Goal: Information Seeking & Learning: Learn about a topic

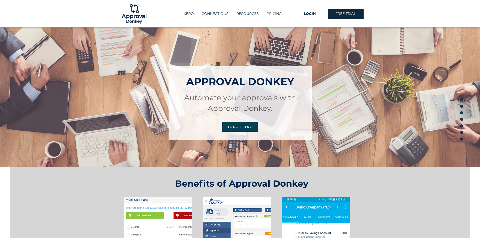
click at [273, 14] on p "PRICING" at bounding box center [274, 14] width 20 height 8
click at [189, 15] on p "XERO" at bounding box center [188, 14] width 15 height 8
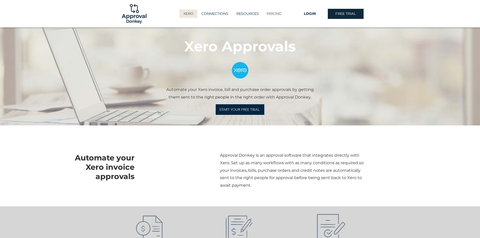
click at [272, 11] on p "PRICING" at bounding box center [274, 14] width 20 height 8
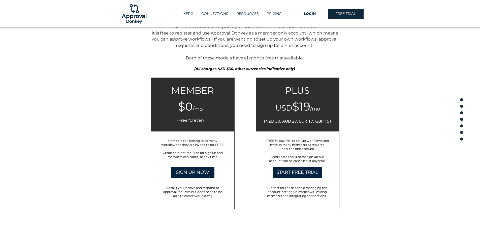
scroll to position [756, 0]
